Goal: Information Seeking & Learning: Learn about a topic

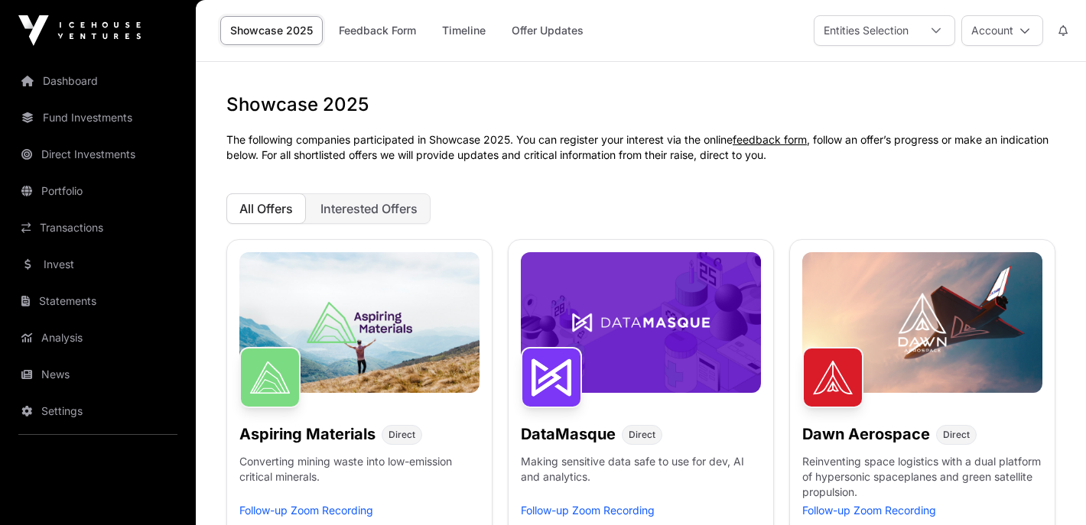
click at [361, 211] on span "Interested Offers" at bounding box center [368, 208] width 97 height 15
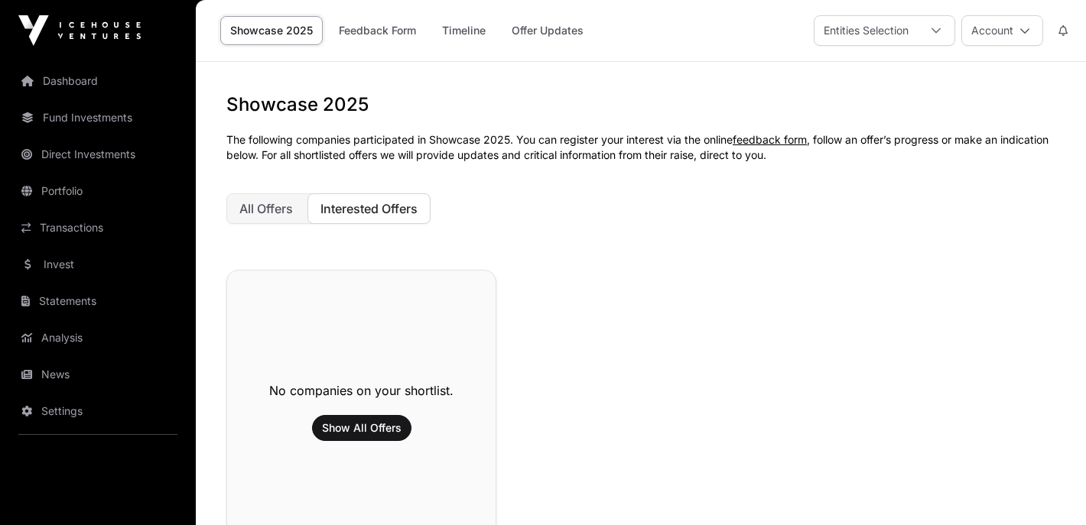
click at [283, 205] on span "All Offers" at bounding box center [266, 208] width 54 height 15
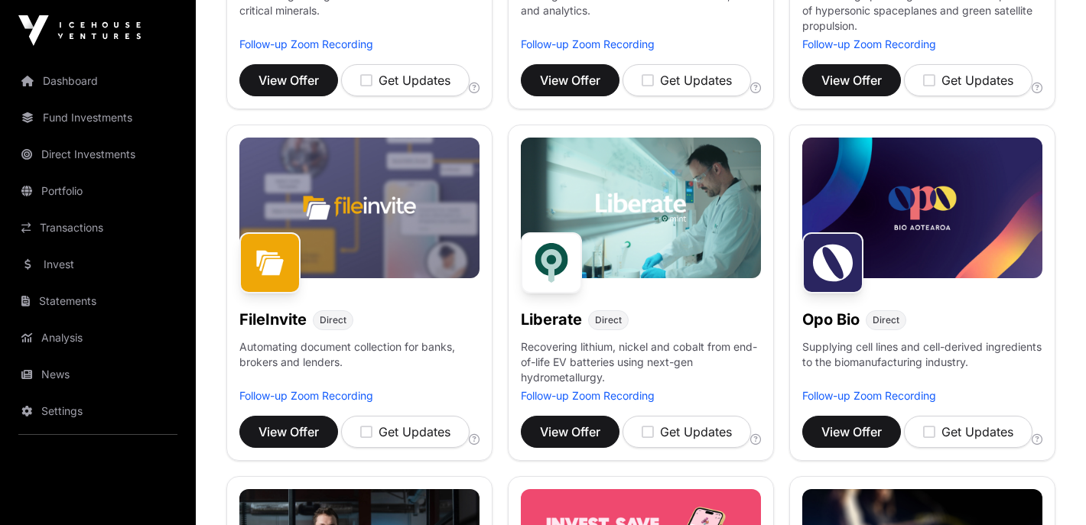
scroll to position [468, 0]
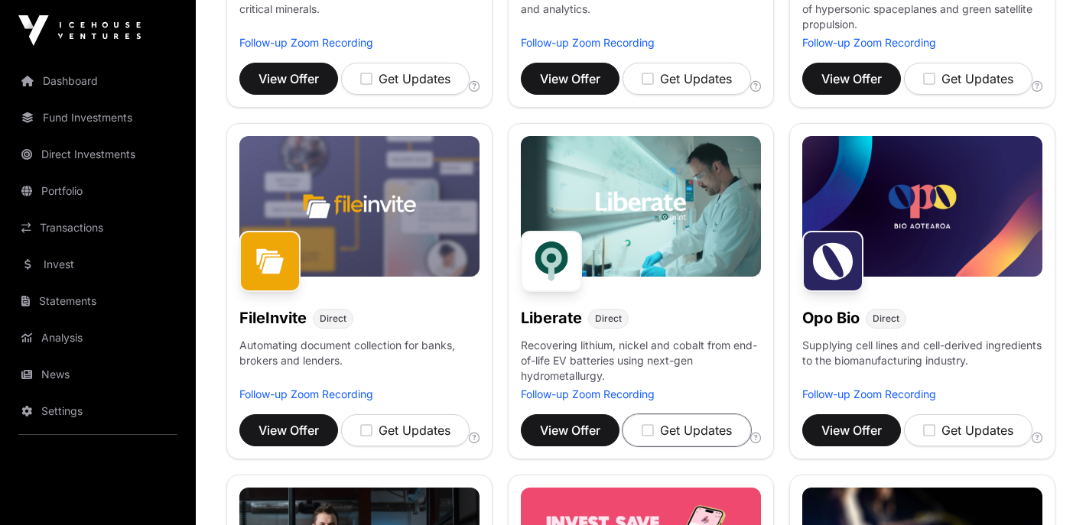
click at [683, 433] on div "Get Updates" at bounding box center [686, 430] width 90 height 18
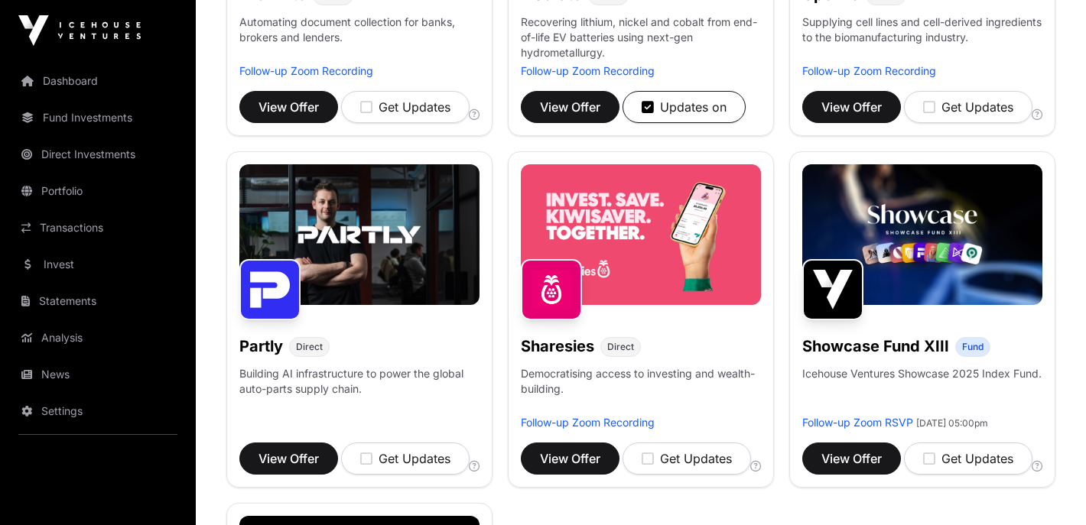
scroll to position [824, 0]
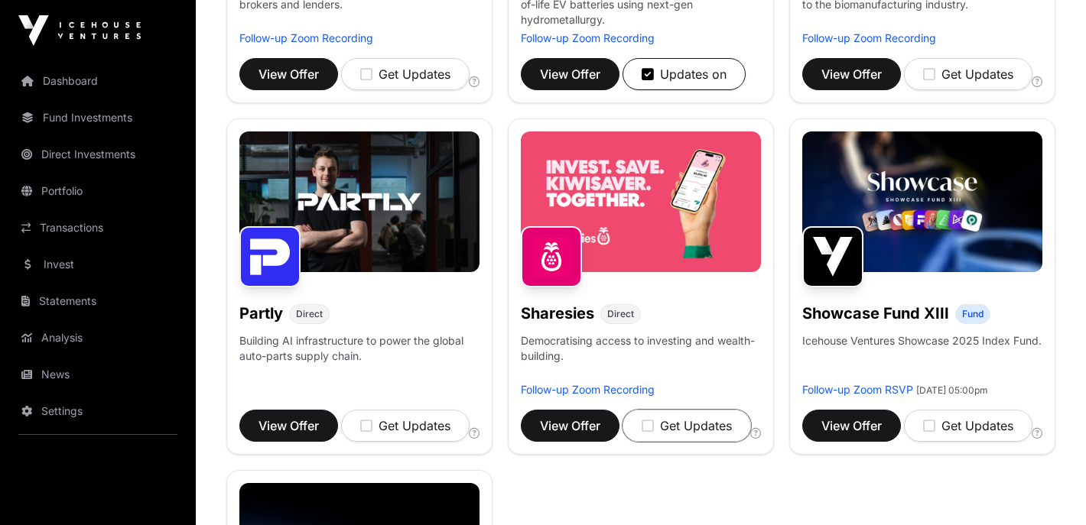
click at [647, 423] on icon "button" at bounding box center [647, 426] width 12 height 14
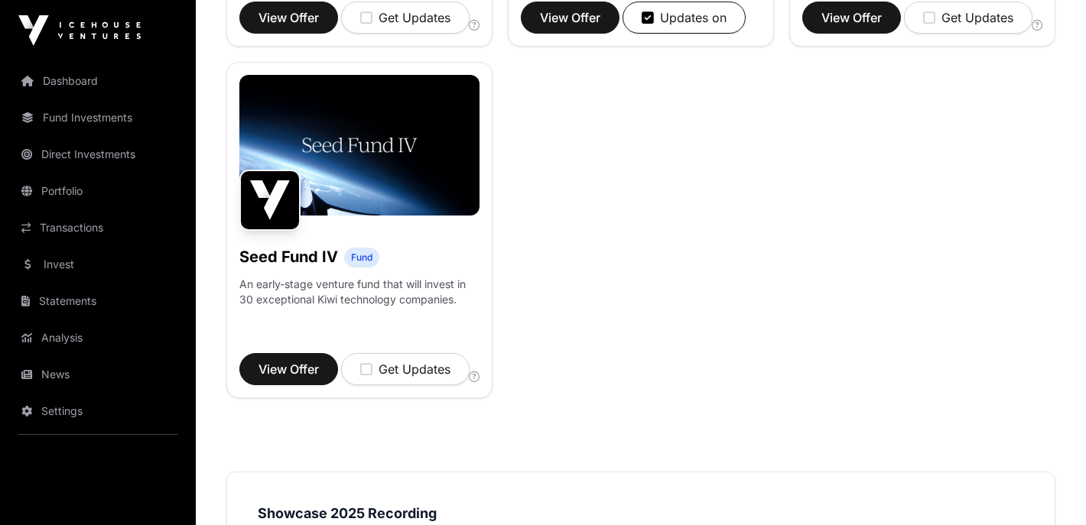
scroll to position [1235, 0]
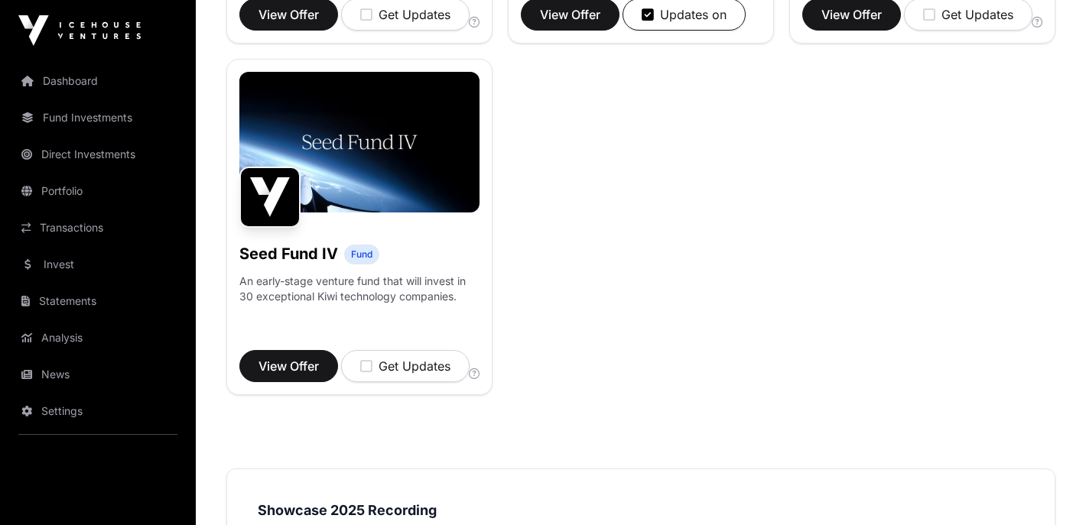
click at [75, 75] on link "Dashboard" at bounding box center [97, 81] width 171 height 34
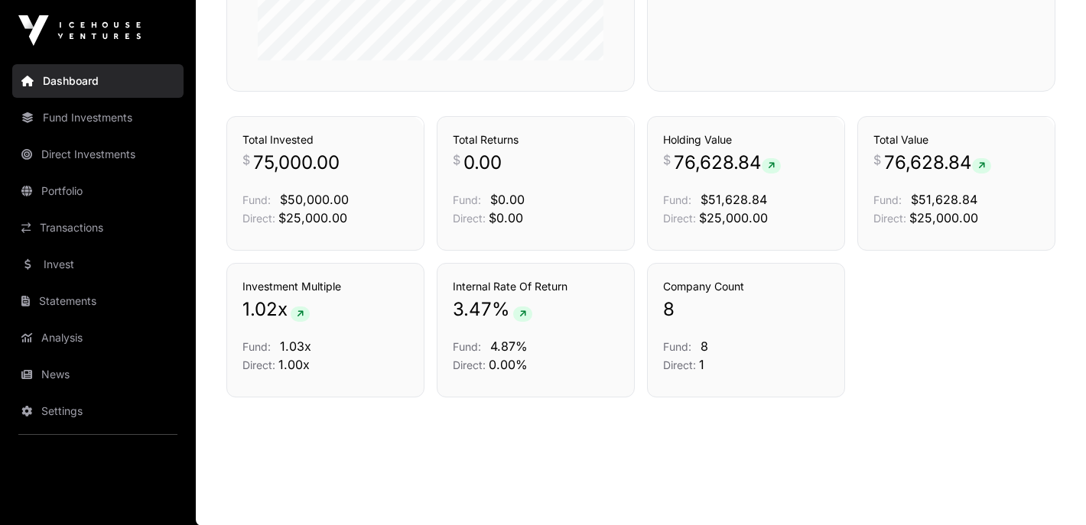
scroll to position [1050, 0]
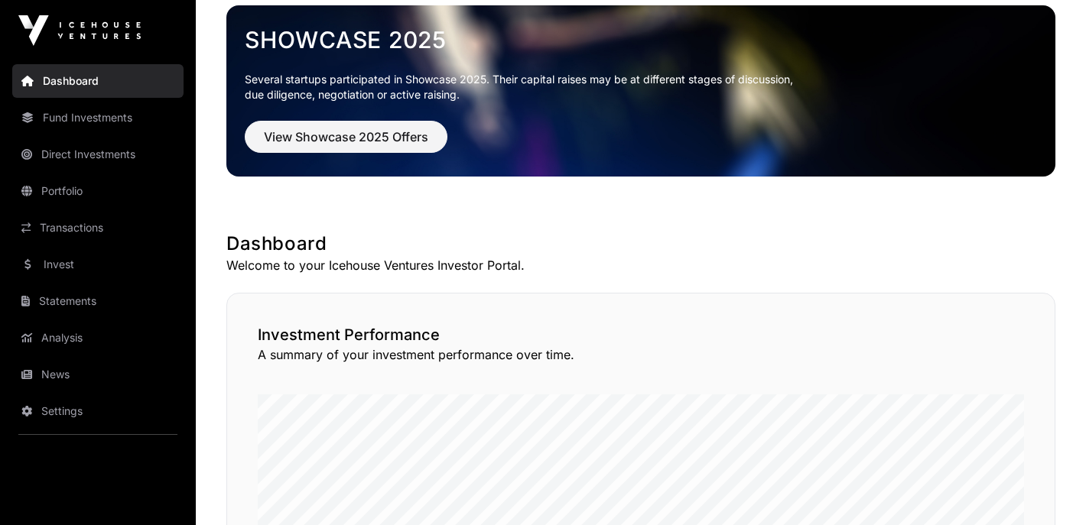
scroll to position [0, 0]
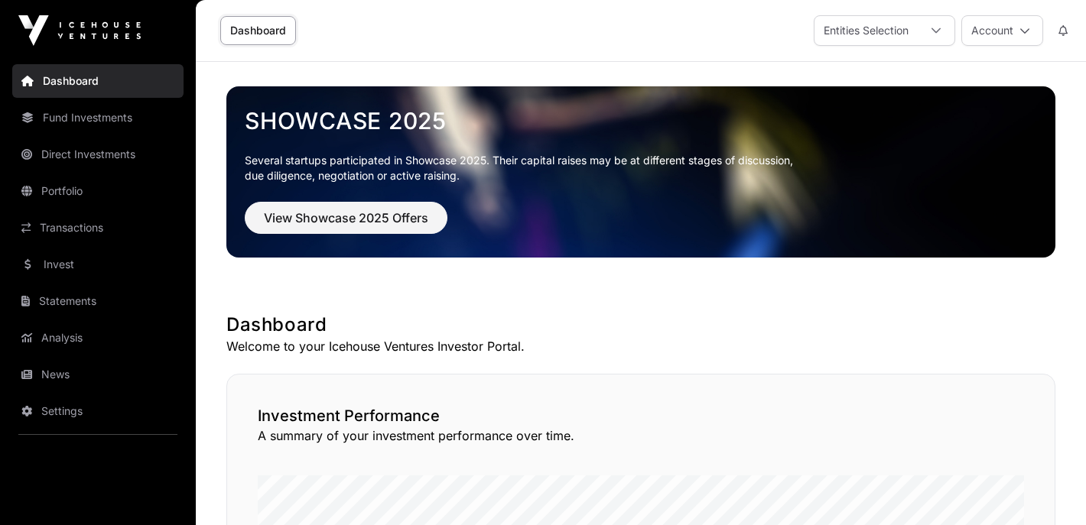
click at [931, 30] on icon at bounding box center [935, 30] width 11 height 11
